Goal: Navigation & Orientation: Find specific page/section

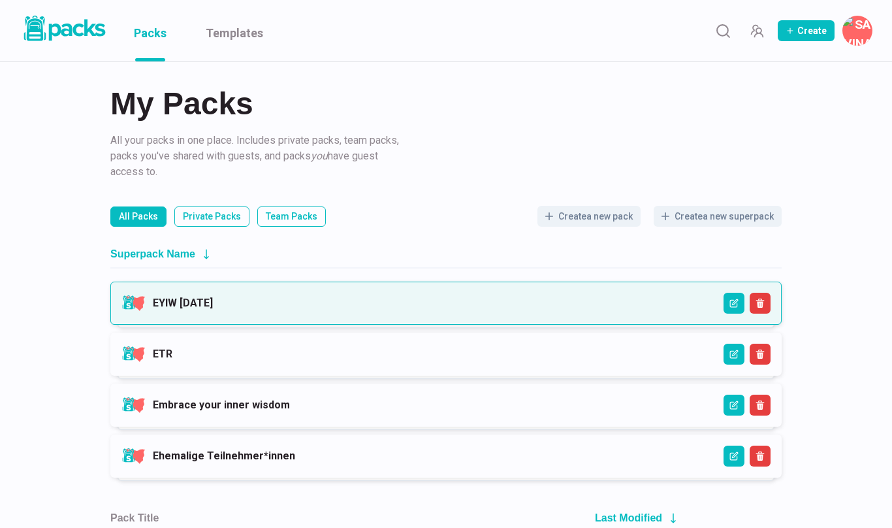
click at [213, 302] on link "EYIW [DATE]" at bounding box center [183, 303] width 60 height 12
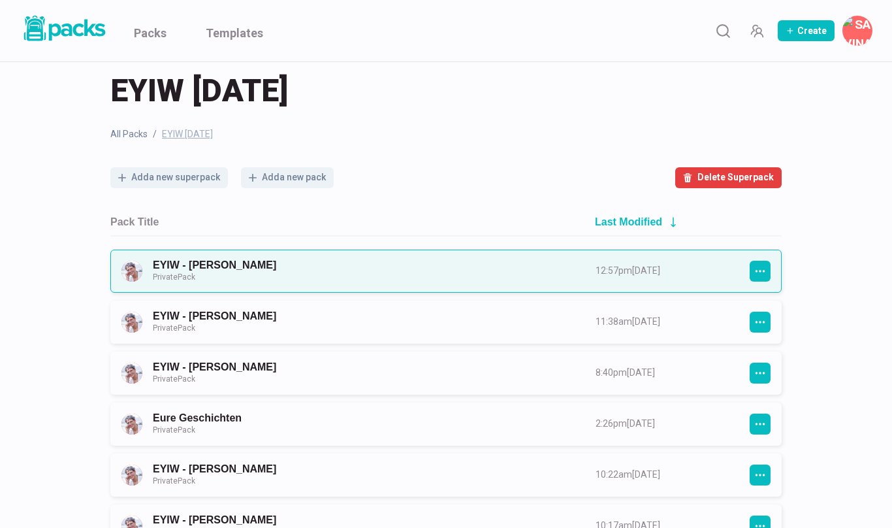
scroll to position [22, 0]
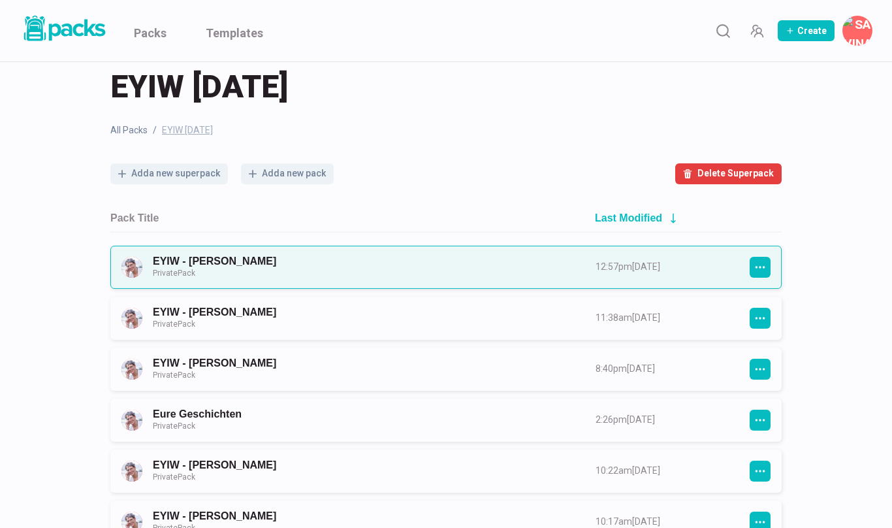
click at [325, 267] on link "EYIW - [PERSON_NAME] Private Pack" at bounding box center [362, 267] width 419 height 24
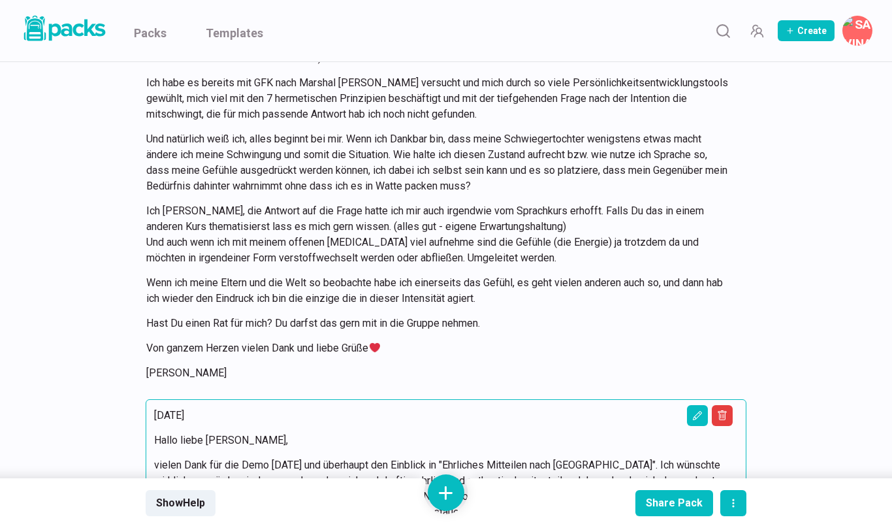
scroll to position [15185, 0]
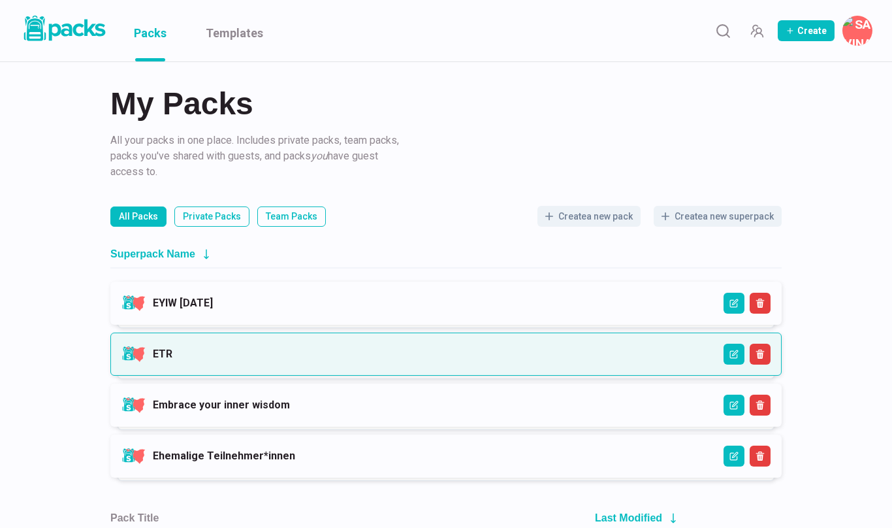
click at [172, 348] on link "ETR" at bounding box center [163, 354] width 20 height 12
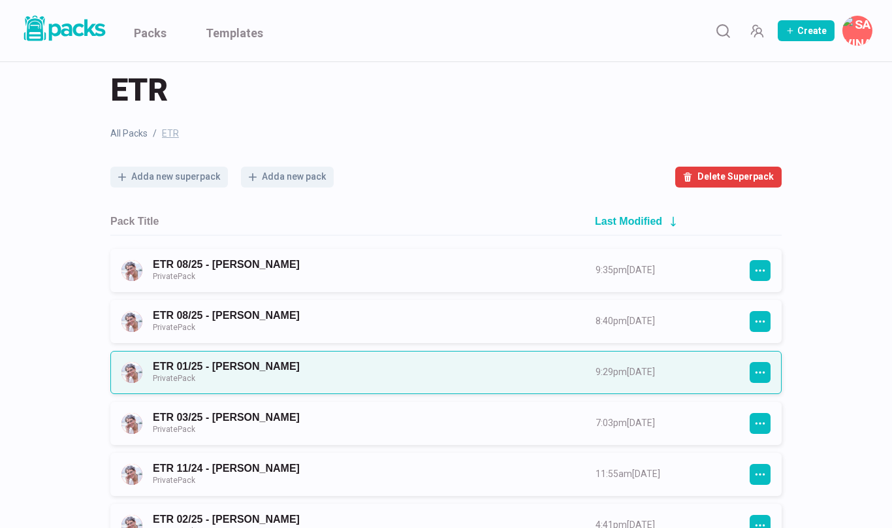
scroll to position [22, 0]
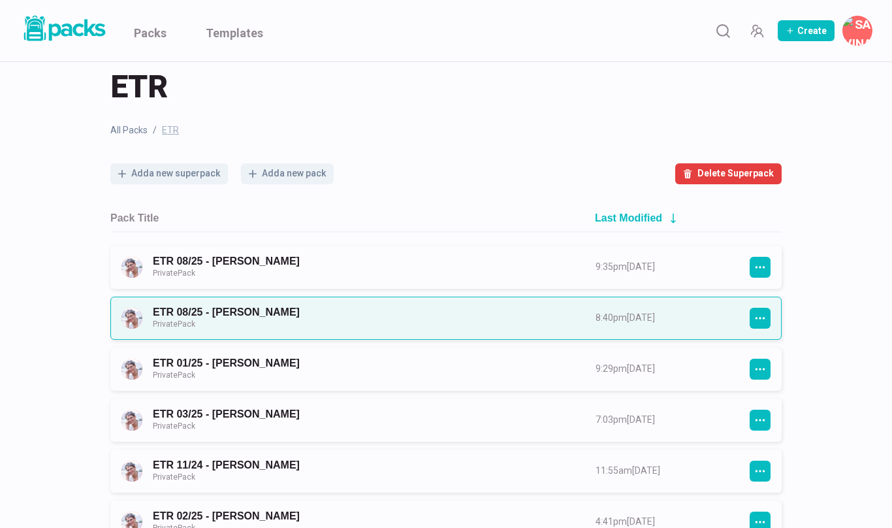
click at [261, 312] on link "ETR 08/25 - [PERSON_NAME] Private Pack" at bounding box center [362, 318] width 419 height 24
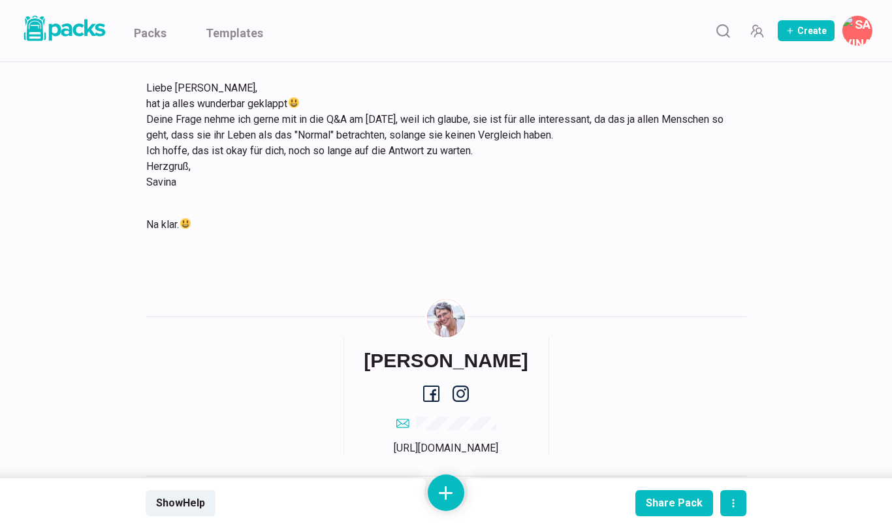
scroll to position [2843, 0]
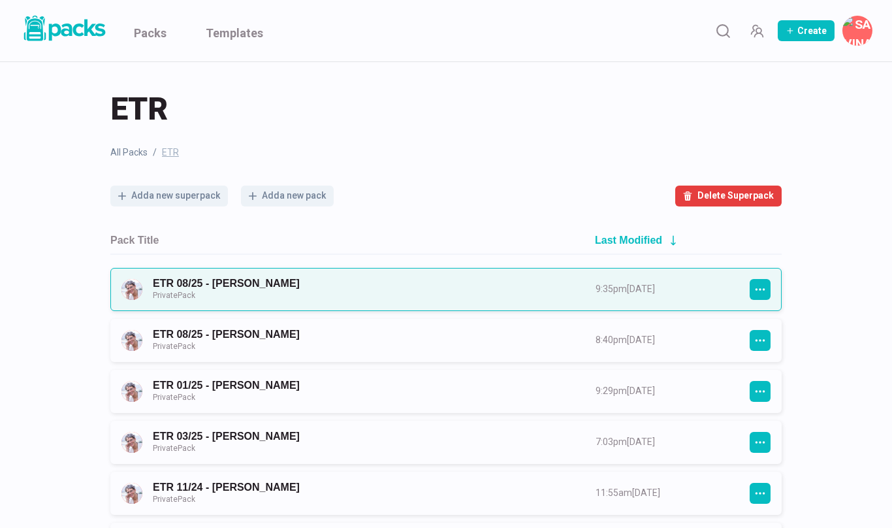
click at [237, 282] on link "ETR 08/25 - [PERSON_NAME] Private Pack" at bounding box center [362, 289] width 419 height 24
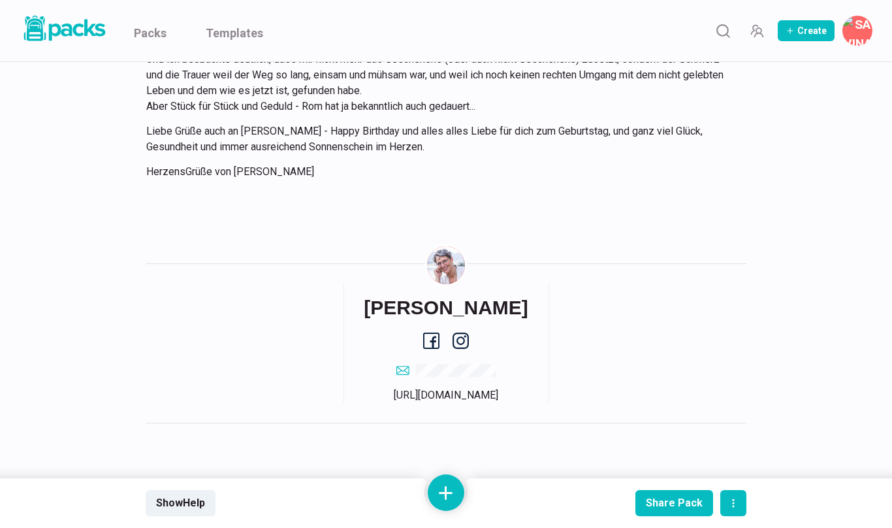
scroll to position [5572, 0]
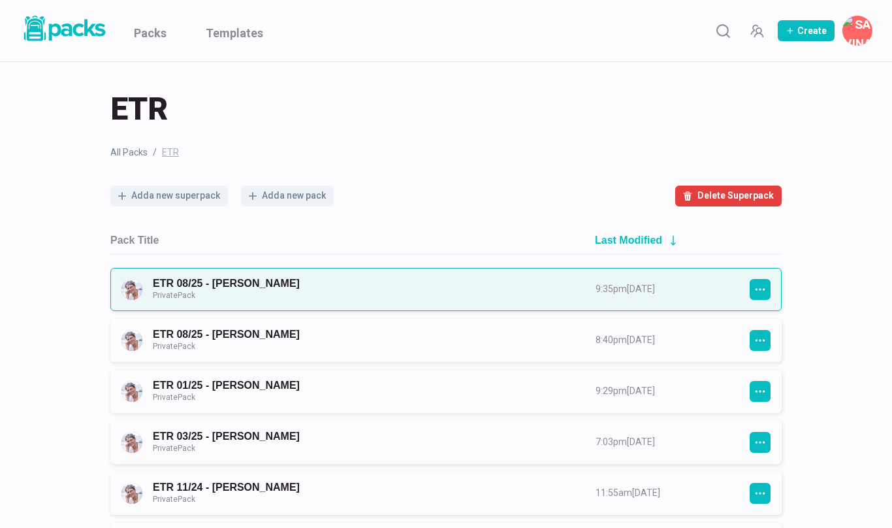
click at [247, 283] on link "ETR 08/25 - [PERSON_NAME] Private Pack" at bounding box center [362, 289] width 419 height 24
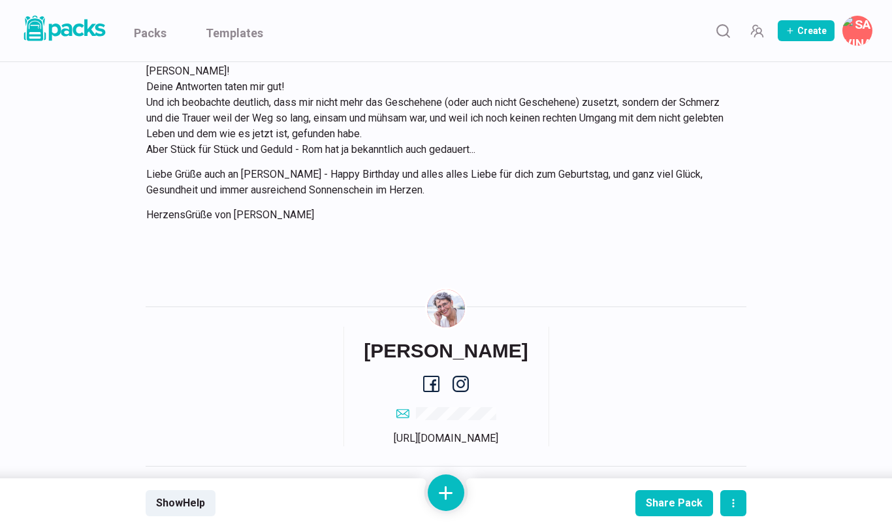
scroll to position [5503, 0]
